Goal: Task Accomplishment & Management: Complete application form

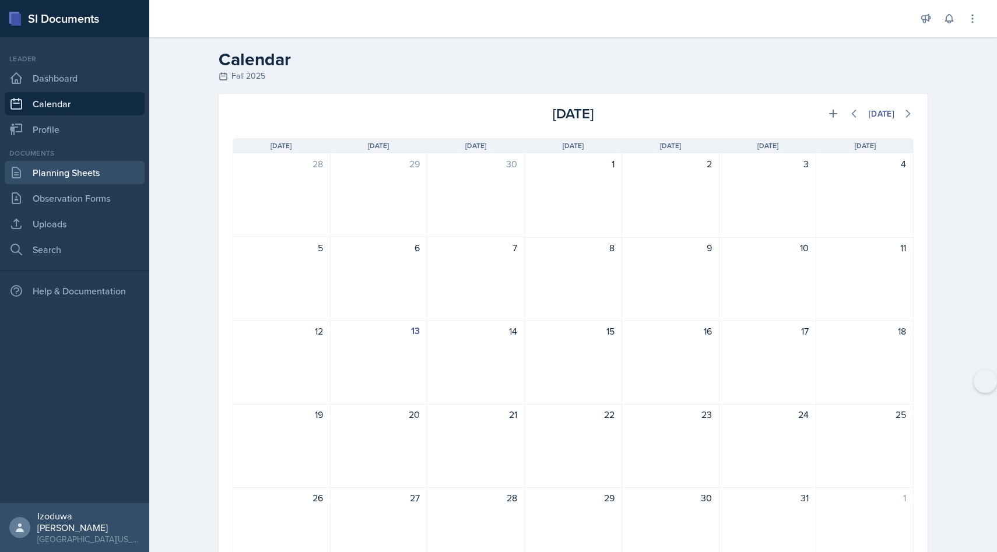
click at [63, 173] on link "Planning Sheets" at bounding box center [75, 172] width 140 height 23
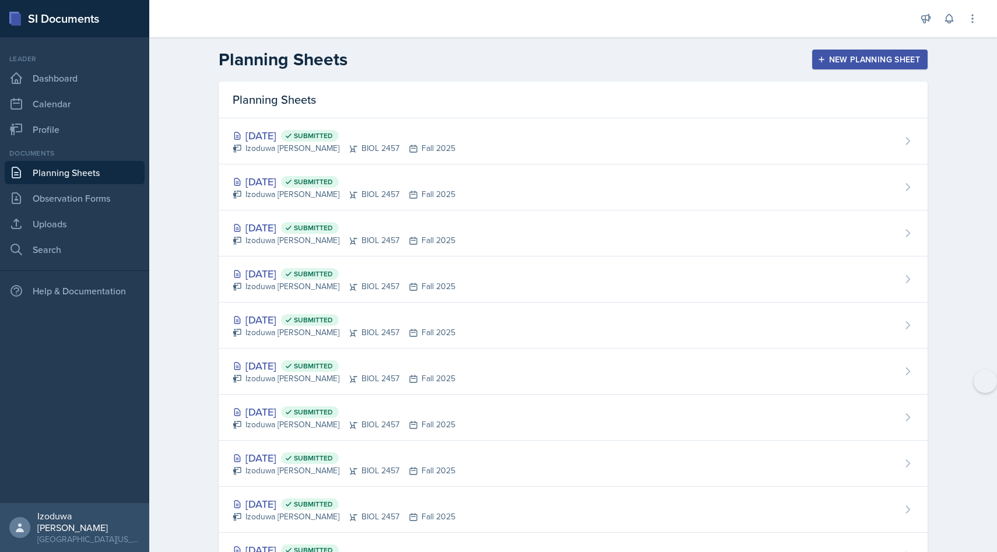
click at [835, 64] on div "New Planning Sheet" at bounding box center [870, 59] width 100 height 9
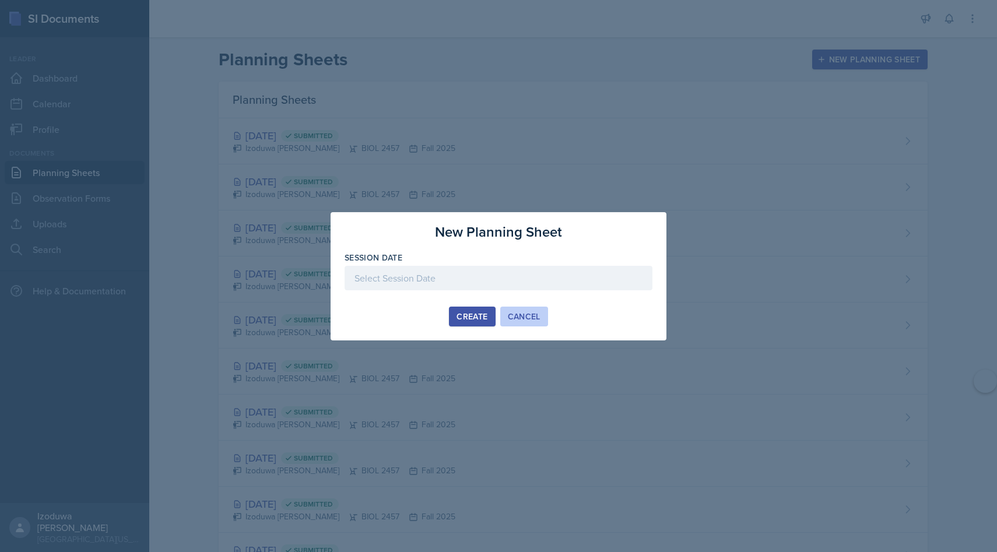
click at [531, 321] on div "Cancel" at bounding box center [524, 316] width 33 height 9
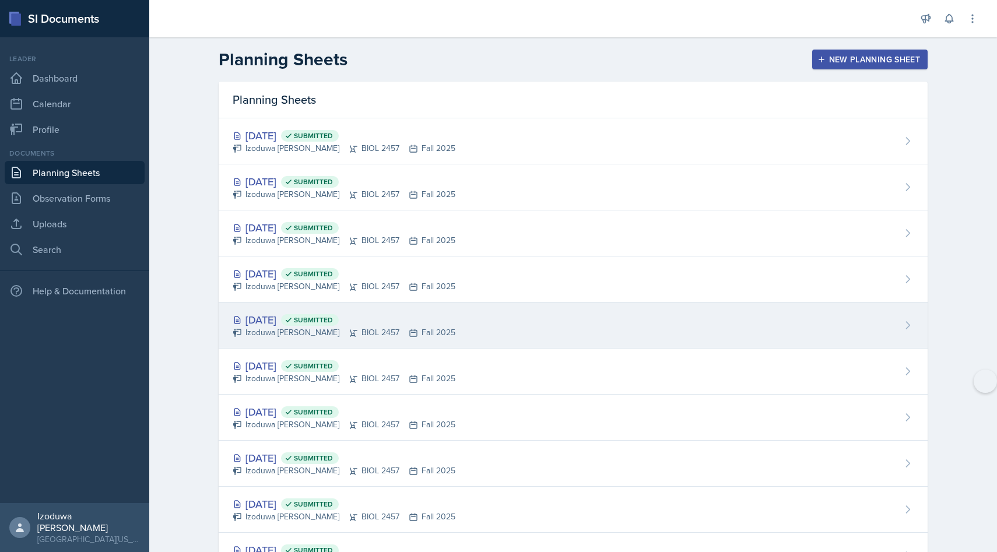
click at [405, 344] on div "[DATE] Submitted Izoduwa [PERSON_NAME] BIOL 2457 Fall 2025" at bounding box center [573, 326] width 709 height 46
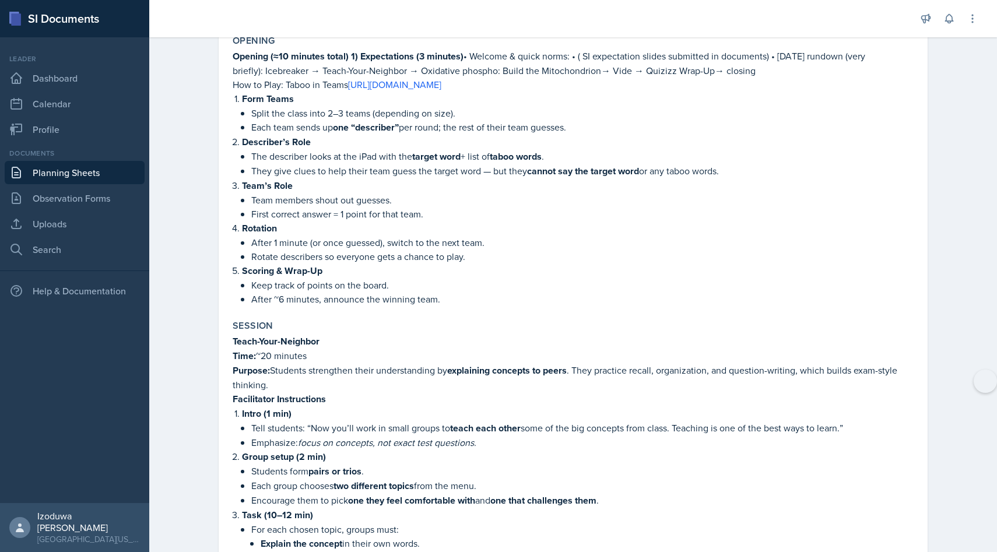
scroll to position [814, 0]
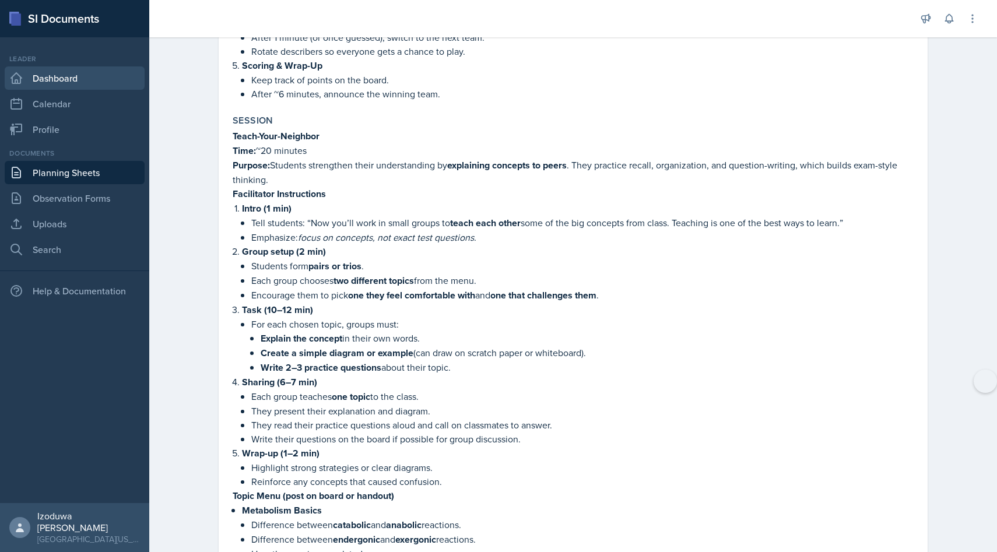
click at [101, 79] on link "Dashboard" at bounding box center [75, 77] width 140 height 23
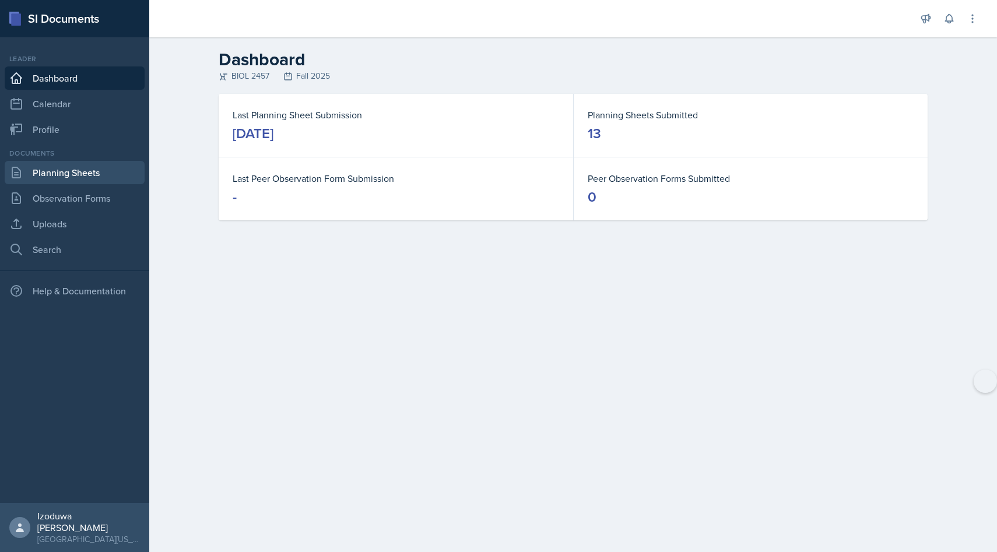
click at [62, 167] on link "Planning Sheets" at bounding box center [75, 172] width 140 height 23
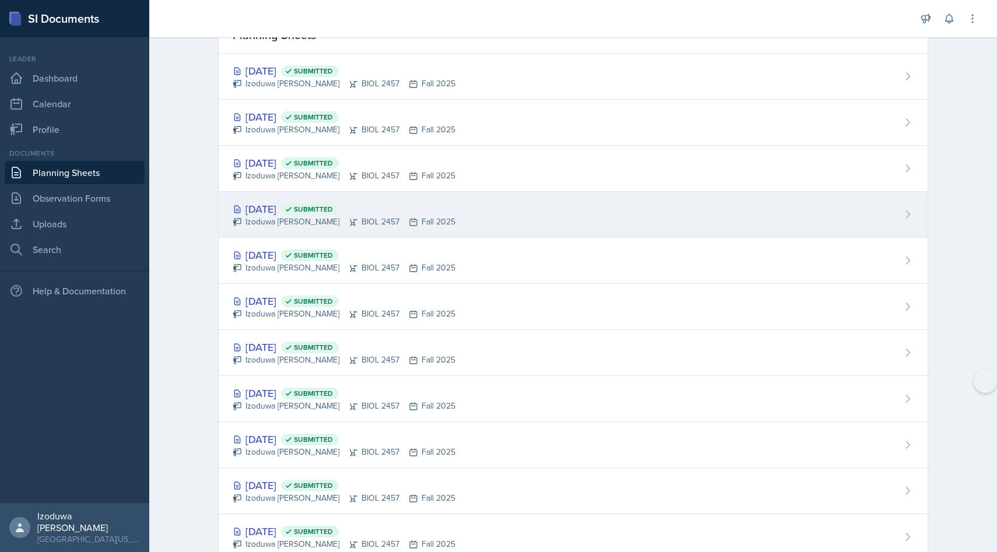
scroll to position [90, 0]
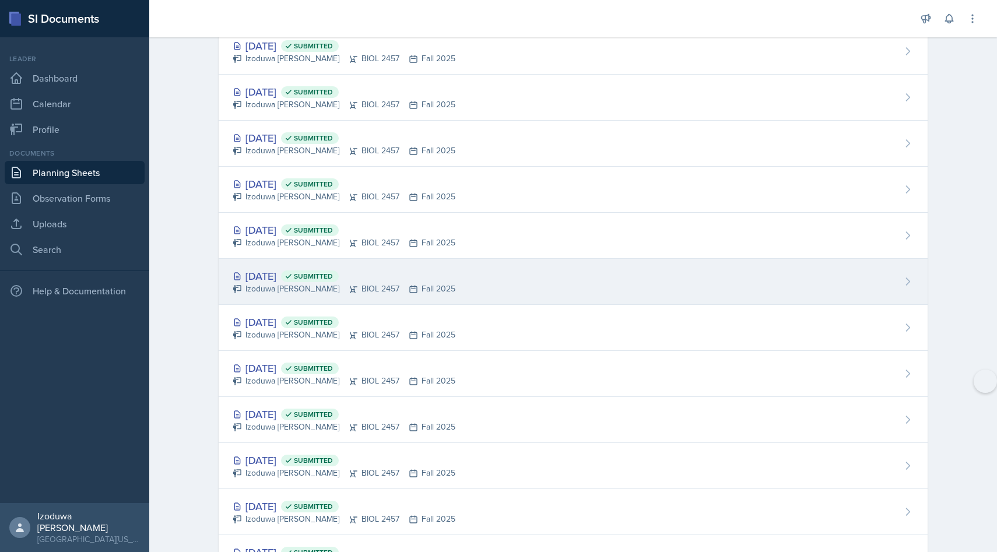
click at [312, 274] on div "[DATE] Submitted" at bounding box center [344, 276] width 223 height 16
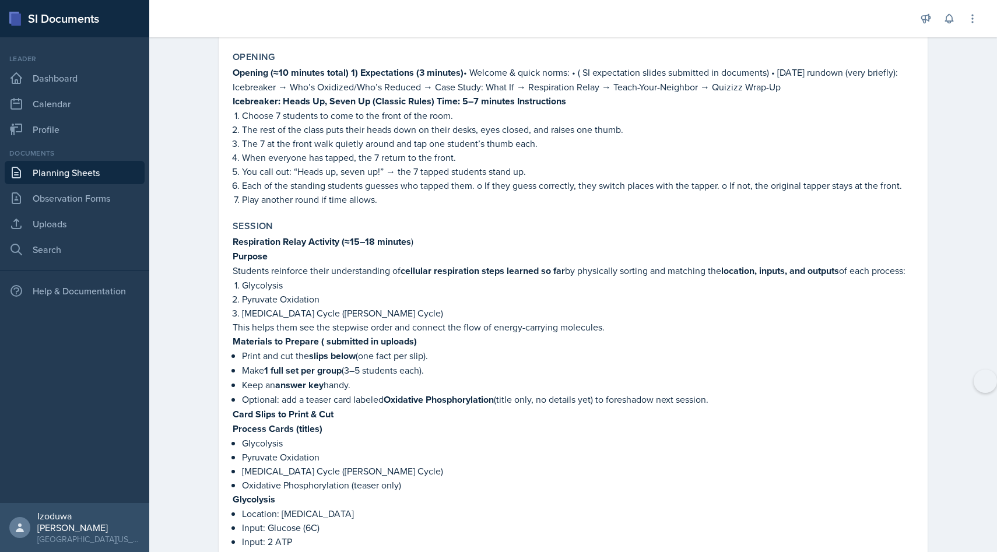
scroll to position [381, 0]
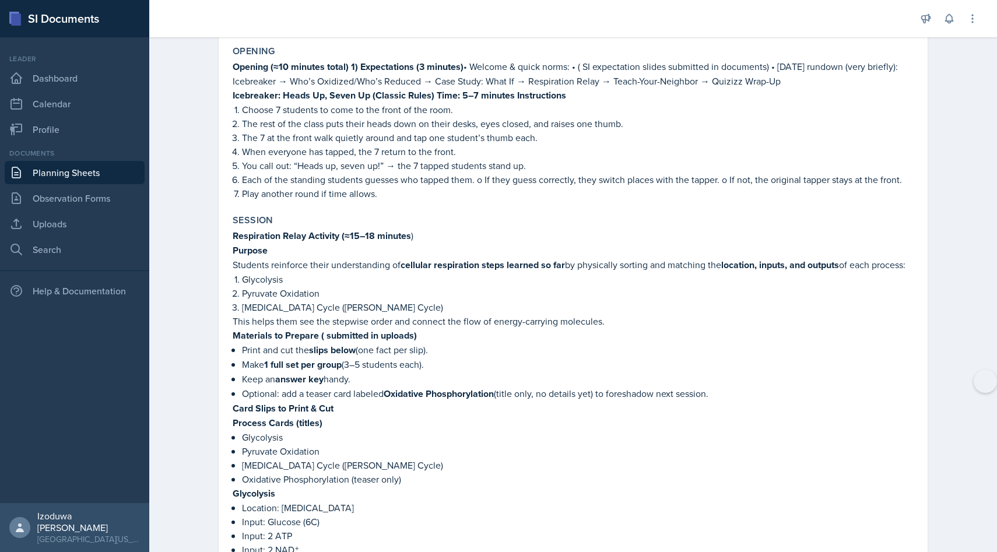
click at [93, 176] on link "Planning Sheets" at bounding box center [75, 172] width 140 height 23
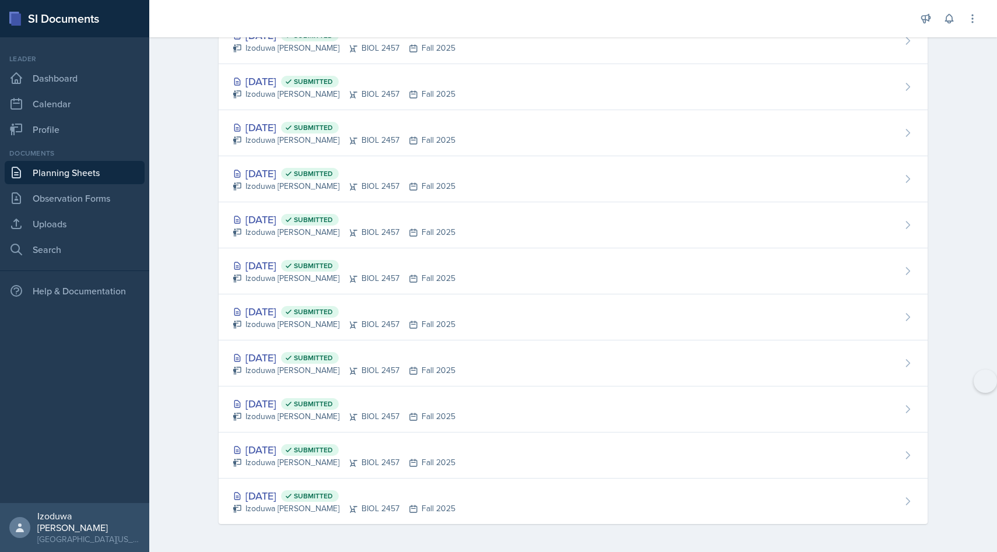
scroll to position [192, 0]
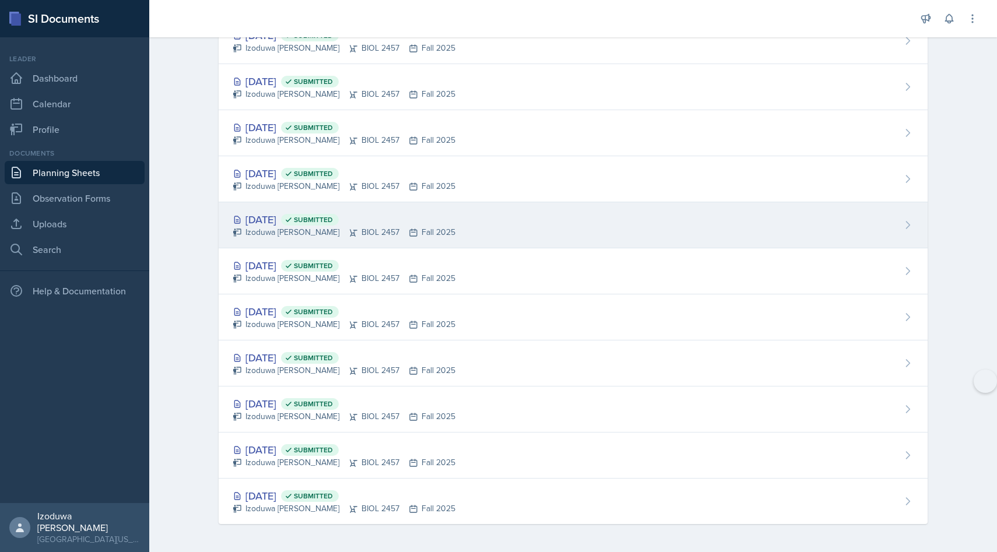
click at [290, 226] on div "Izoduwa [PERSON_NAME] BIOL 2457 Fall 2025" at bounding box center [344, 232] width 223 height 12
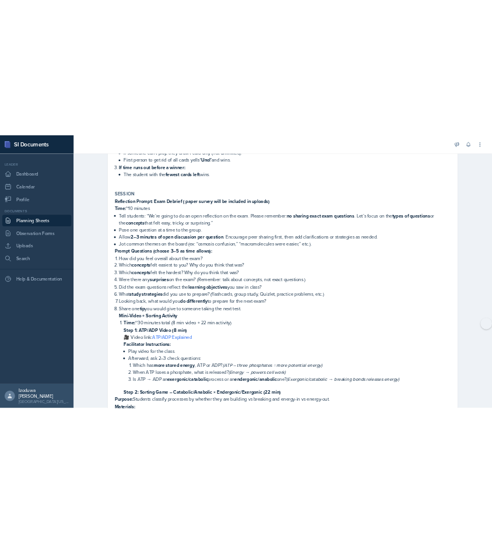
scroll to position [678, 0]
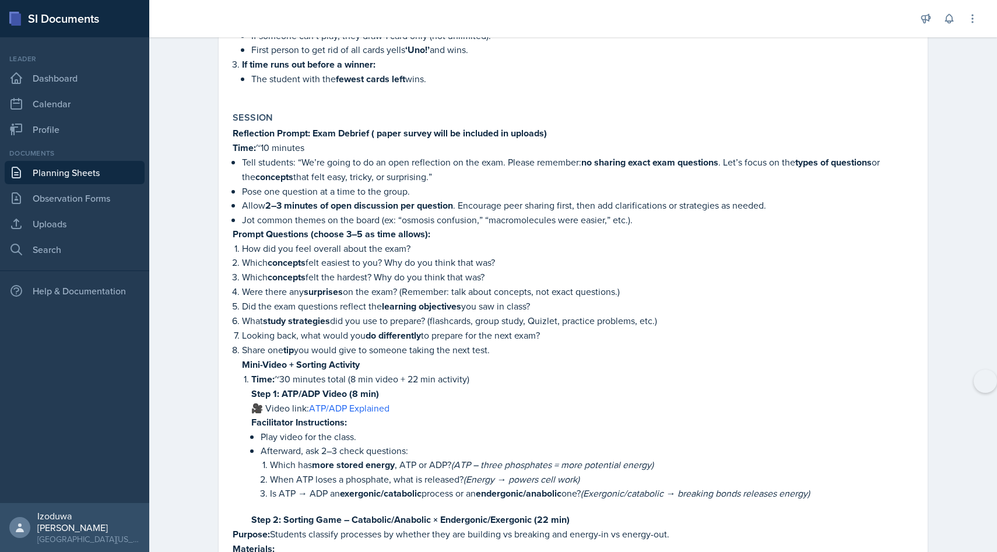
drag, startPoint x: 232, startPoint y: 110, endPoint x: 498, endPoint y: 326, distance: 343.3
copy div "Loremipsum Dolors: Amet Consect ( adipi elitse doei te incididu ut laboree) Dol…"
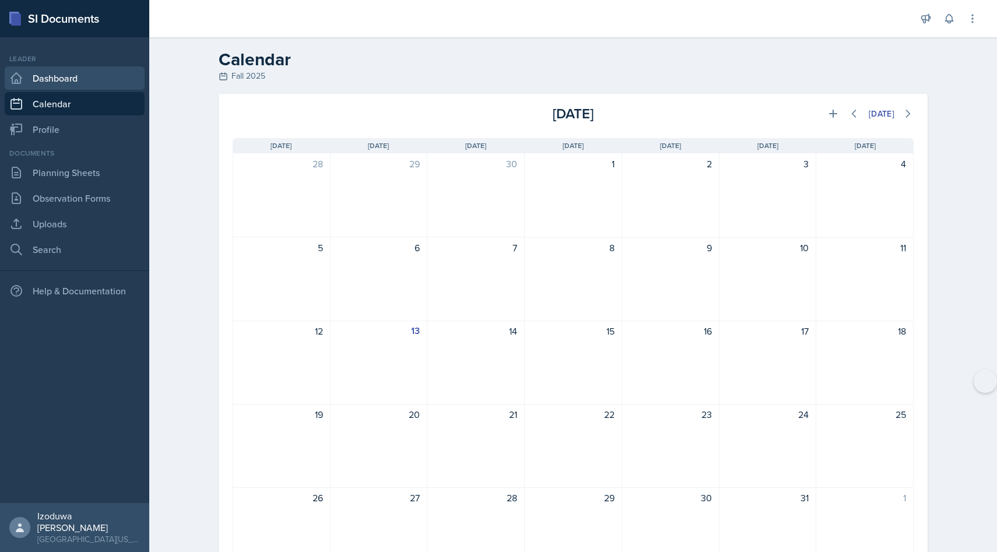
click at [87, 78] on link "Dashboard" at bounding box center [75, 77] width 140 height 23
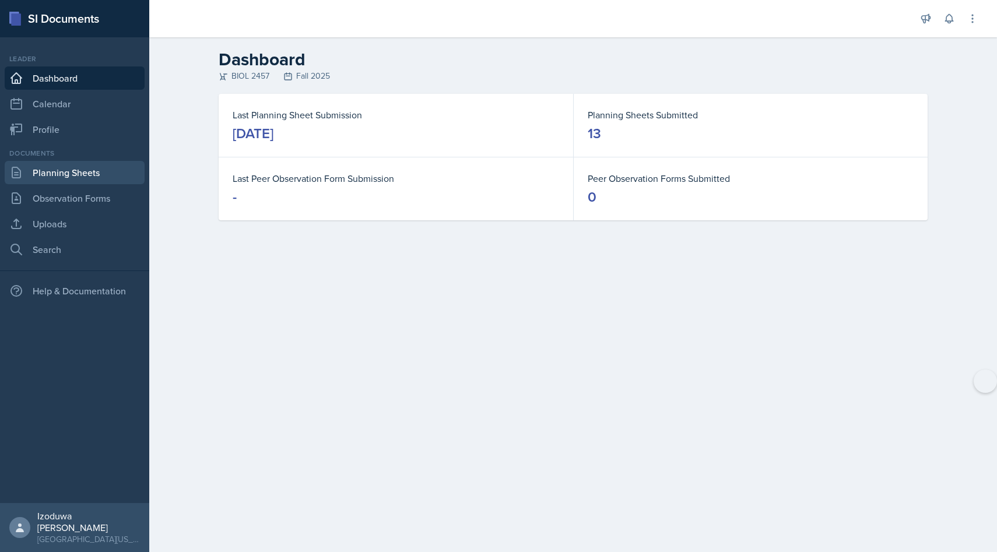
click at [94, 175] on link "Planning Sheets" at bounding box center [75, 172] width 140 height 23
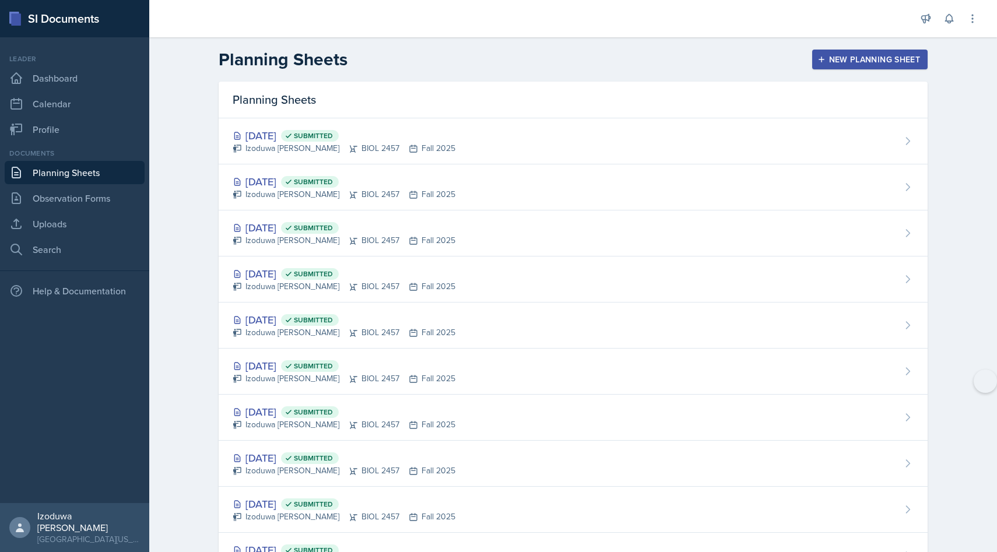
click at [830, 65] on button "New Planning Sheet" at bounding box center [869, 60] width 115 height 20
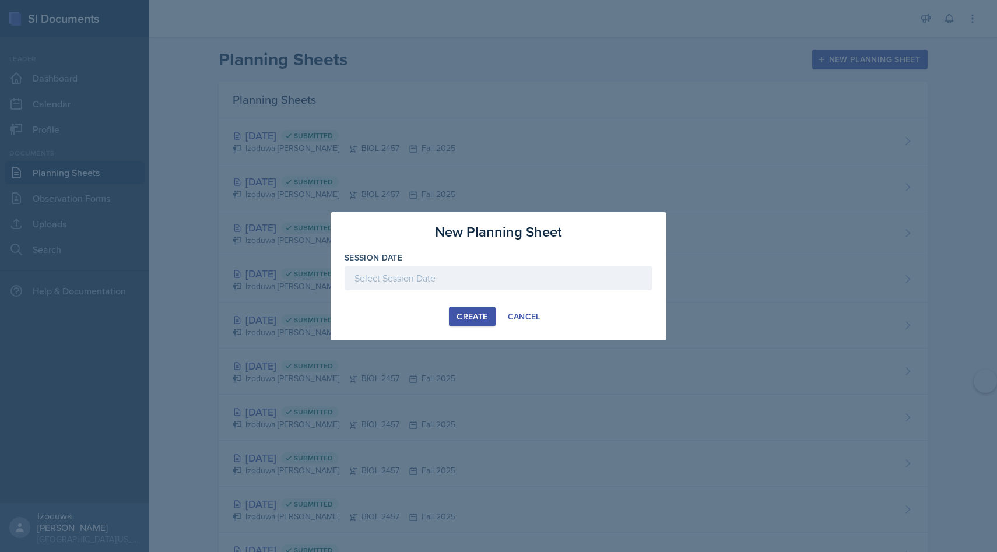
click at [460, 282] on div at bounding box center [499, 278] width 308 height 24
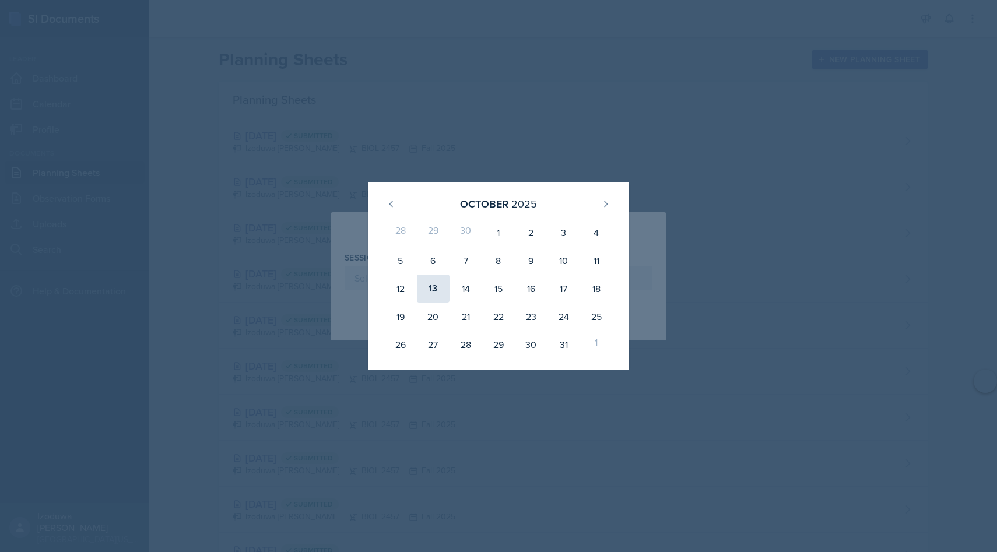
click at [433, 290] on div "13" at bounding box center [433, 289] width 33 height 28
type input "October 13th, 2025"
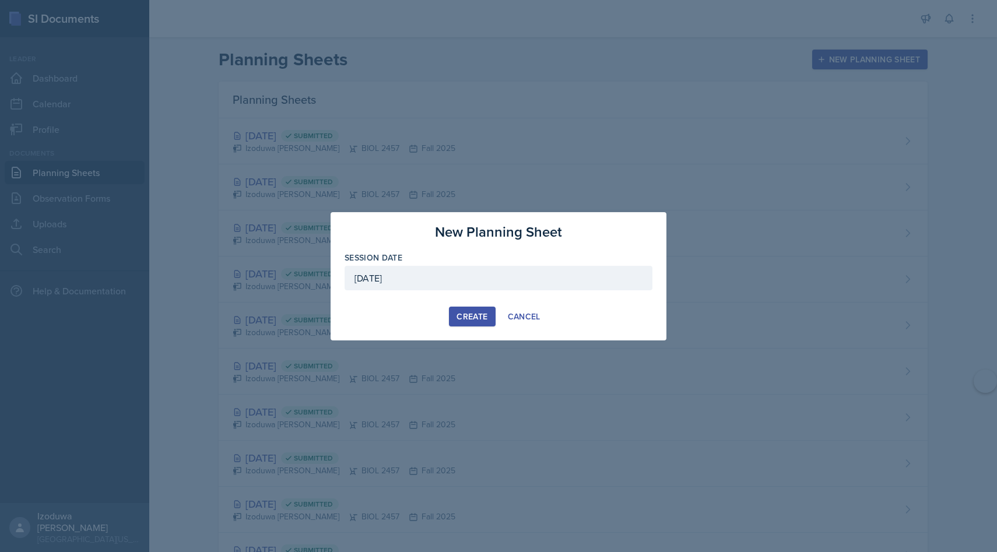
click at [473, 316] on div "Create" at bounding box center [472, 316] width 31 height 9
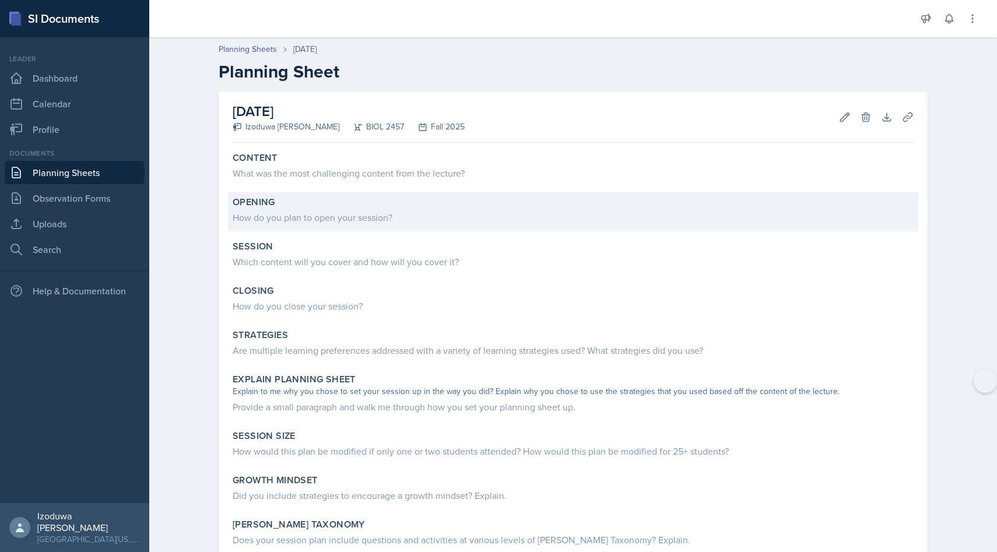
click at [339, 219] on div "How do you plan to open your session?" at bounding box center [573, 218] width 681 height 14
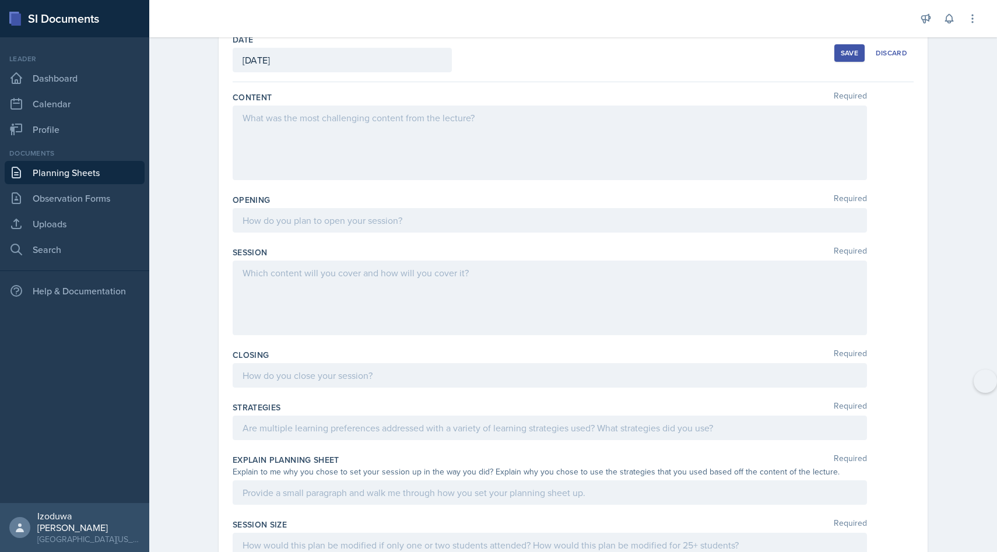
scroll to position [77, 0]
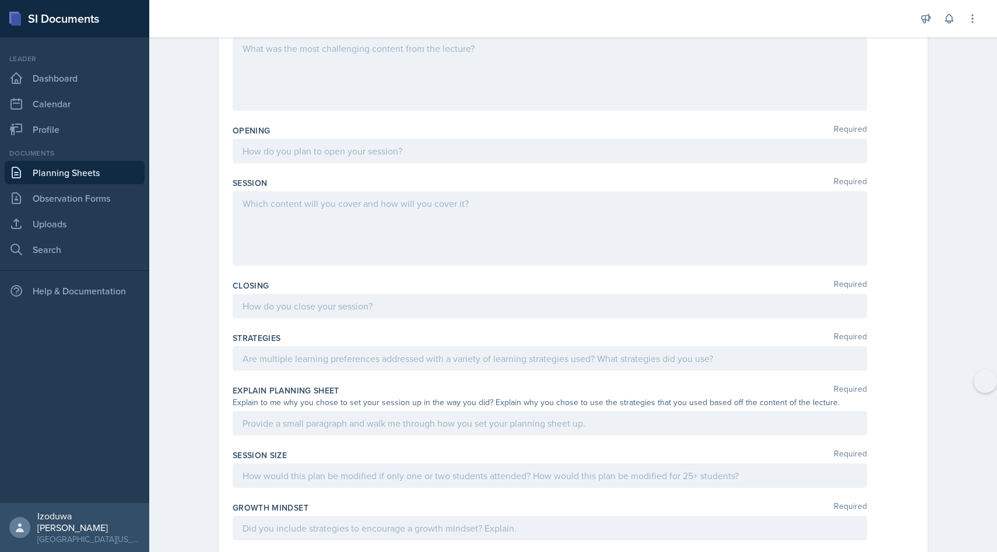
click at [286, 216] on div at bounding box center [550, 228] width 635 height 75
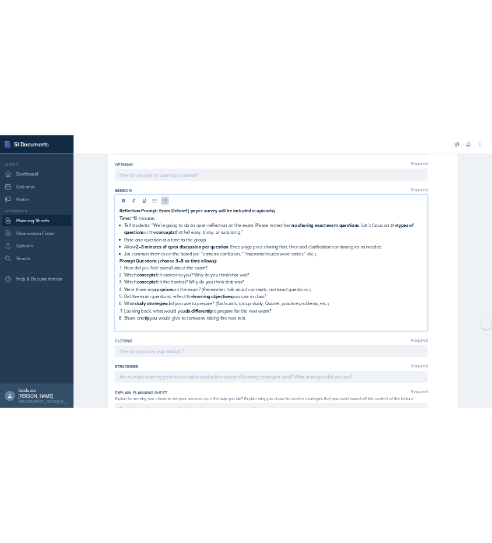
scroll to position [194, 0]
